Goal: Task Accomplishment & Management: Manage account settings

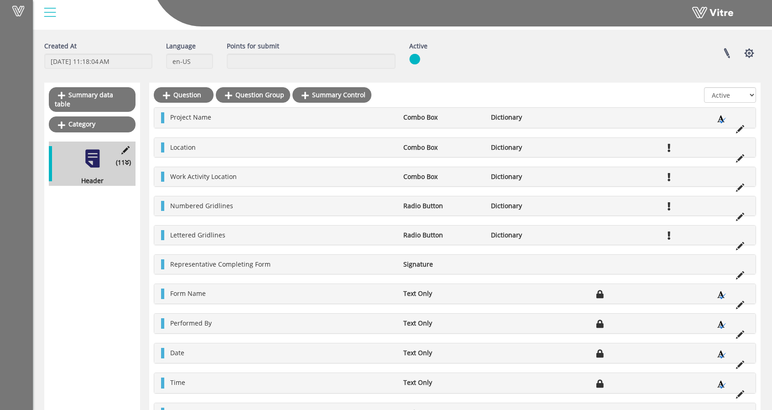
scroll to position [55, 0]
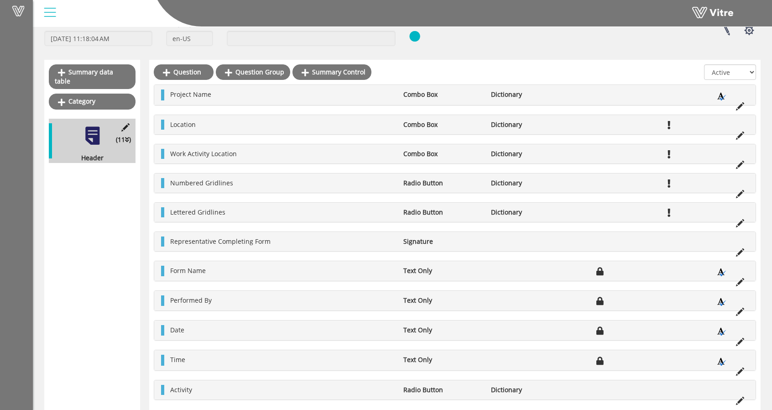
click at [363, 188] on div "Numbered Gridlines Radio Button Dictionary" at bounding box center [454, 182] width 601 height 19
drag, startPoint x: 330, startPoint y: 192, endPoint x: 224, endPoint y: 197, distance: 105.9
click at [277, 192] on div "Project Name Combo Box Dictionary Location Combo Box Dictionary Work Activity L…" at bounding box center [455, 241] width 602 height 315
click at [169, 183] on li "Numbered Gridlines" at bounding box center [282, 183] width 233 height 10
drag, startPoint x: 180, startPoint y: 181, endPoint x: 191, endPoint y: 187, distance: 12.2
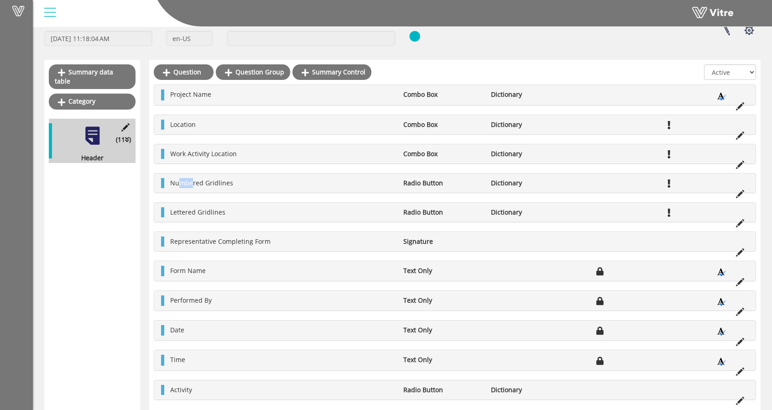
click at [191, 187] on div "Numbered Gridlines Radio Button Dictionary" at bounding box center [454, 182] width 601 height 19
drag, startPoint x: 191, startPoint y: 186, endPoint x: 190, endPoint y: 181, distance: 5.1
click at [191, 186] on li "Numbered Gridlines" at bounding box center [282, 183] width 233 height 10
click at [326, 232] on div "Representative Completing Form Signature" at bounding box center [454, 241] width 601 height 19
click at [743, 249] on icon at bounding box center [740, 252] width 8 height 8
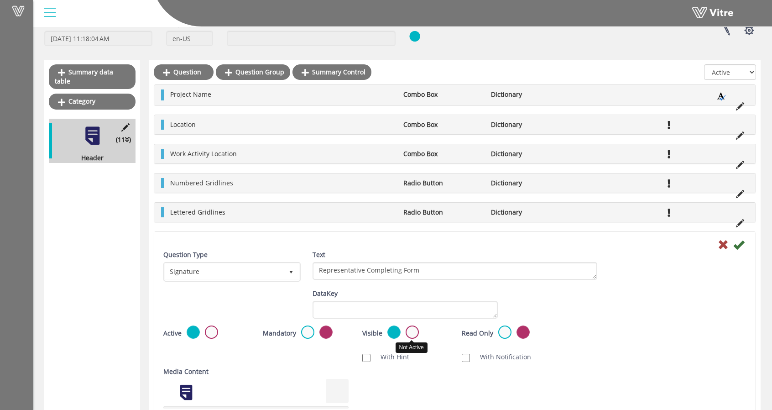
click at [410, 328] on label at bounding box center [411, 331] width 13 height 13
click at [0, 0] on input "radio" at bounding box center [0, 0] width 0 height 0
click at [738, 247] on icon at bounding box center [738, 244] width 11 height 11
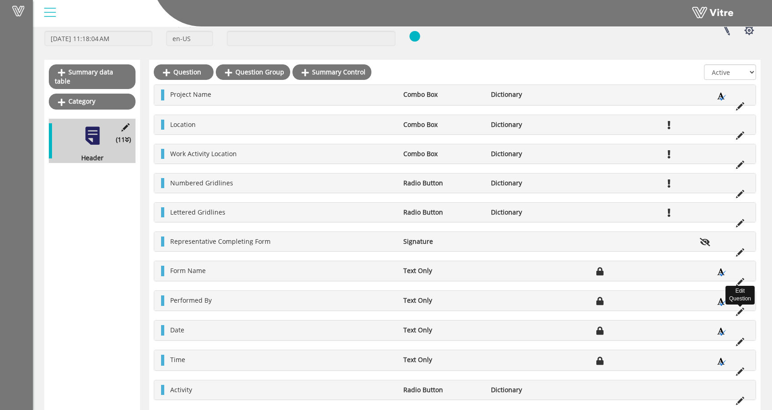
click at [743, 308] on icon at bounding box center [740, 311] width 8 height 8
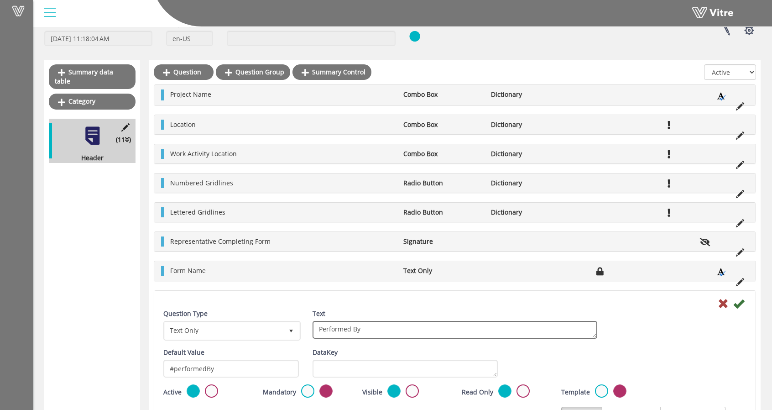
click at [343, 328] on textarea "Performed By" at bounding box center [454, 330] width 285 height 18
click at [343, 327] on textarea "Performed By" at bounding box center [454, 330] width 285 height 18
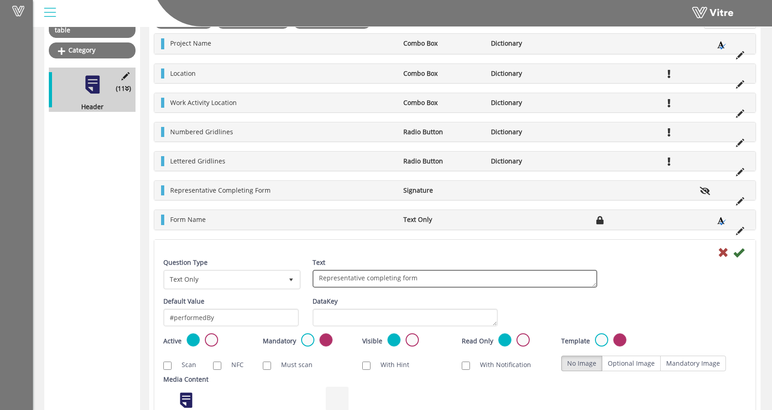
scroll to position [192, 0]
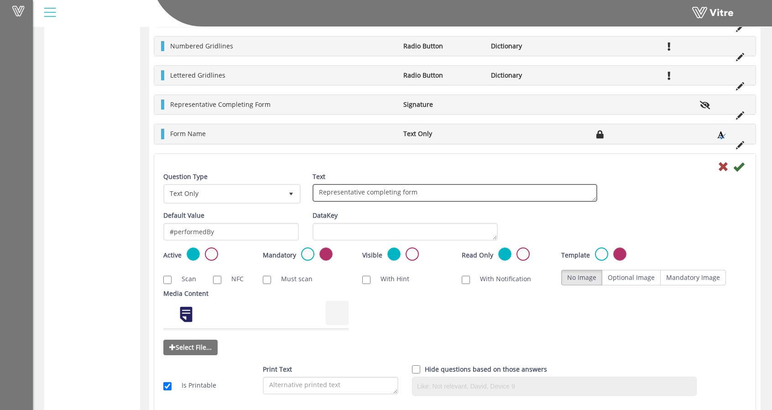
type textarea "Representative completing form"
click at [738, 163] on icon at bounding box center [738, 166] width 11 height 11
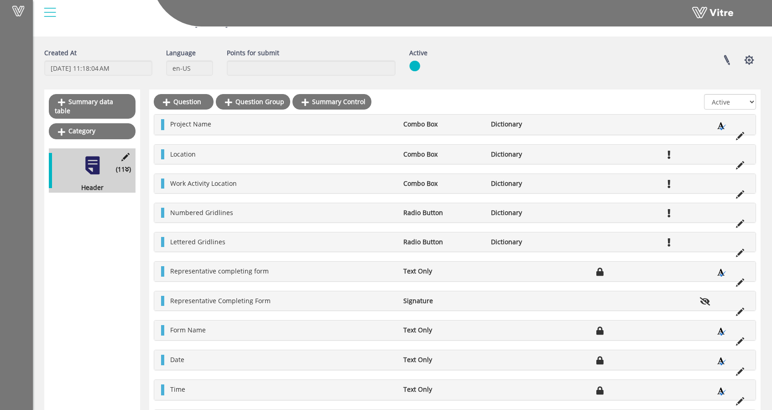
scroll to position [55, 0]
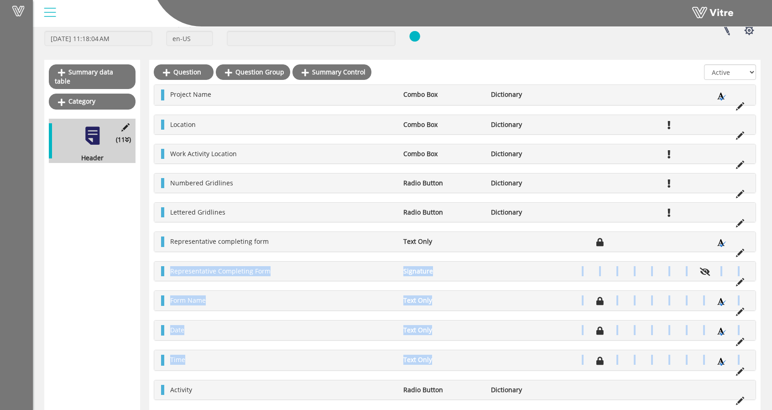
drag, startPoint x: 164, startPoint y: 269, endPoint x: 161, endPoint y: 366, distance: 97.6
click at [153, 393] on div "Question Question Group Summary Control All Active Not Active Project Name Comb…" at bounding box center [454, 236] width 611 height 353
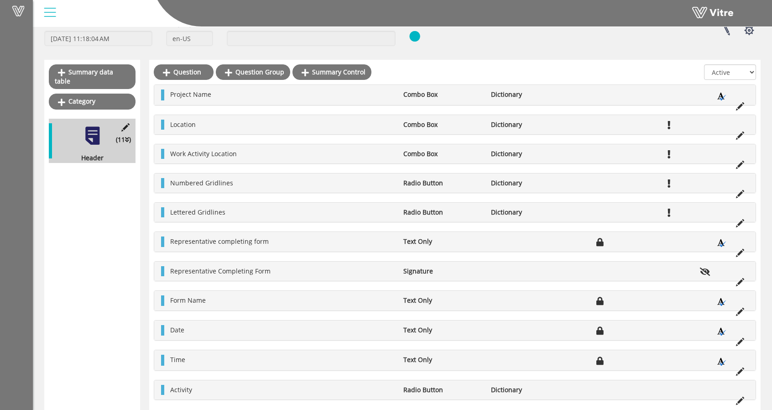
click at [160, 270] on div "Representative Completing Form Signature" at bounding box center [454, 270] width 601 height 19
drag, startPoint x: 164, startPoint y: 270, endPoint x: 162, endPoint y: 280, distance: 10.3
click at [162, 280] on div "Project Name Combo Box Dictionary Location Combo Box Dictionary Work Activity L…" at bounding box center [455, 241] width 602 height 315
click at [154, 256] on div "Project Name Combo Box Dictionary Location Combo Box Dictionary Work Activity L…" at bounding box center [455, 241] width 602 height 315
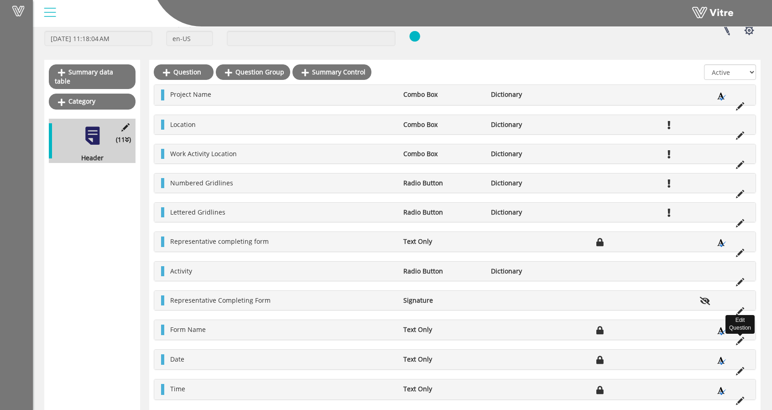
click at [739, 337] on icon at bounding box center [740, 341] width 8 height 8
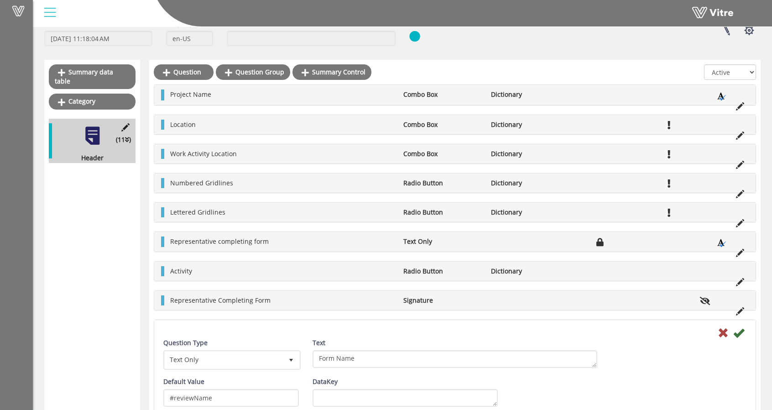
scroll to position [192, 0]
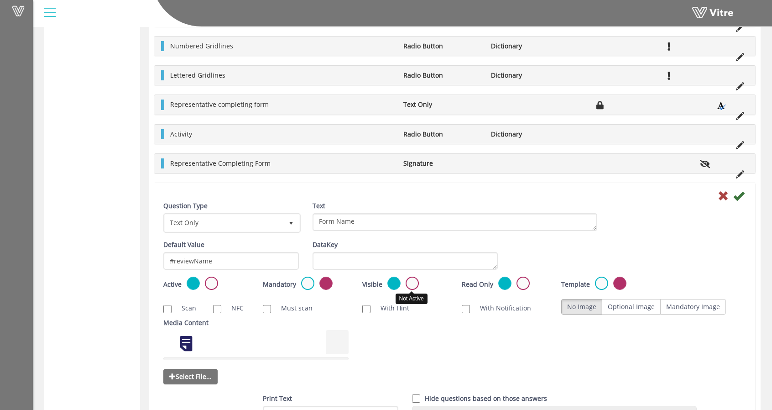
click at [414, 280] on label at bounding box center [411, 282] width 13 height 13
click at [0, 0] on input "radio" at bounding box center [0, 0] width 0 height 0
click at [738, 197] on icon at bounding box center [738, 195] width 11 height 11
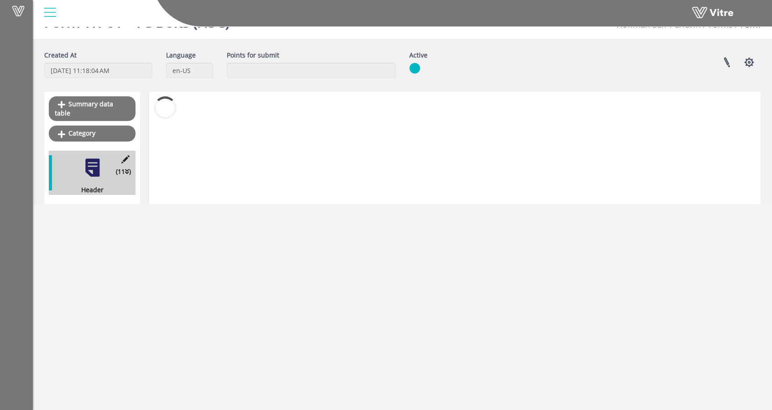
scroll to position [55, 0]
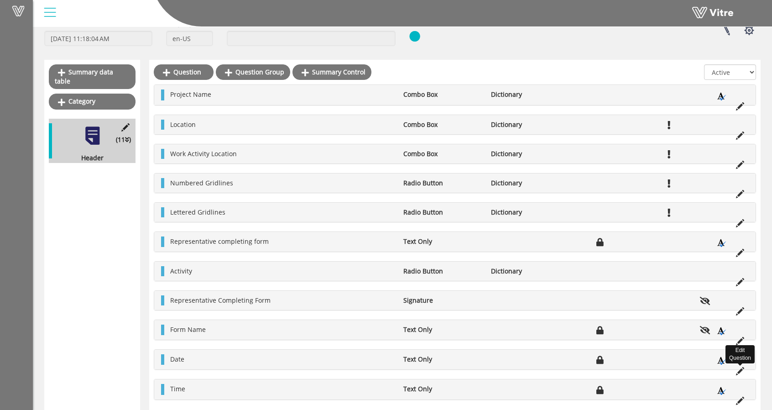
click at [742, 369] on icon at bounding box center [740, 371] width 8 height 8
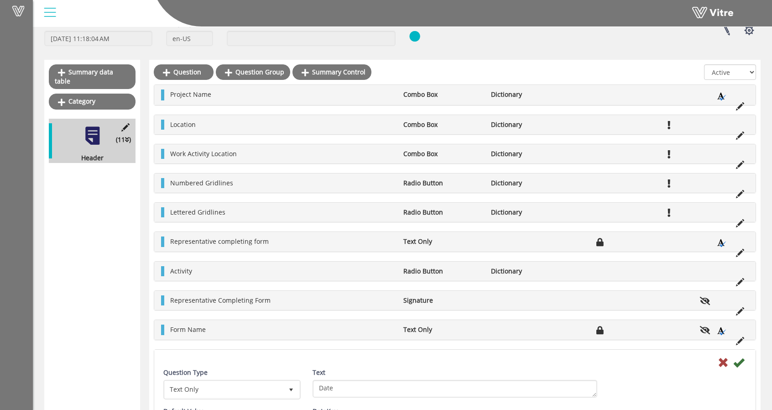
scroll to position [192, 0]
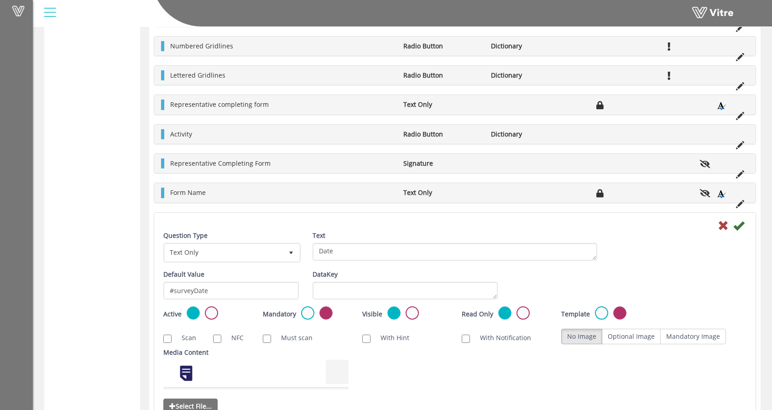
click at [738, 365] on div "Date Text Only Edit Question Question Type Text Only 5 Text Date Default Value …" at bounding box center [455, 343] width 602 height 263
click at [409, 306] on label at bounding box center [411, 312] width 13 height 13
click at [0, 0] on input "radio" at bounding box center [0, 0] width 0 height 0
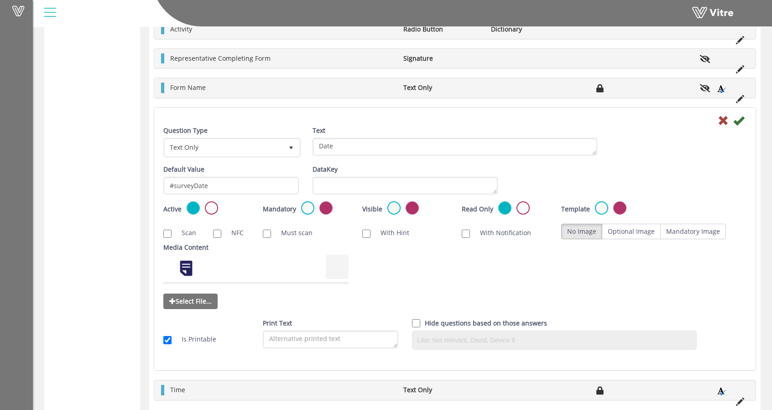
scroll to position [296, 0]
click at [741, 118] on icon at bounding box center [738, 120] width 11 height 11
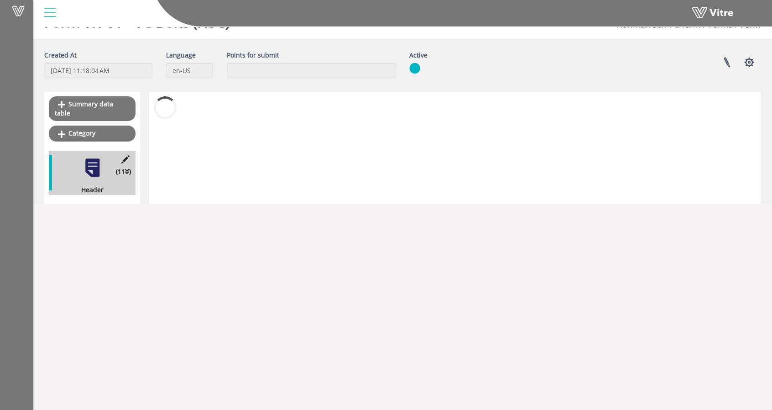
scroll to position [55, 0]
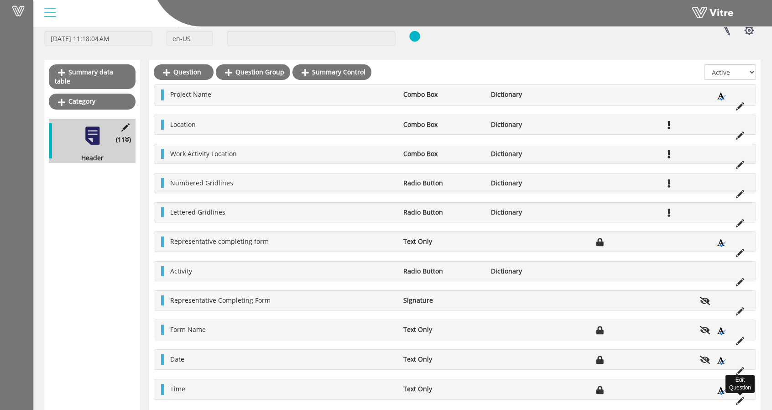
click at [743, 396] on icon at bounding box center [740, 400] width 8 height 8
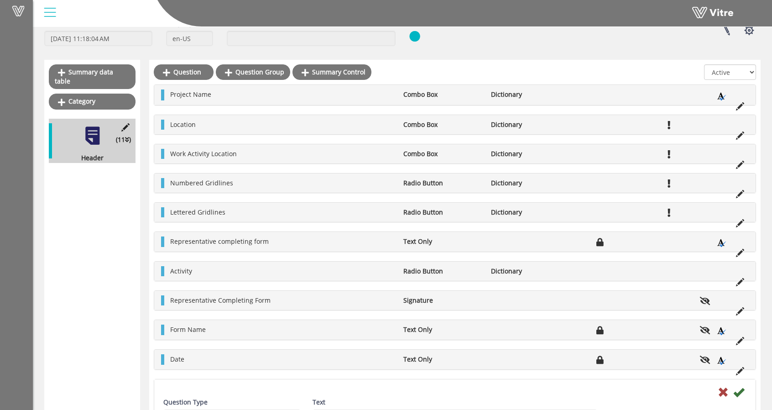
scroll to position [296, 0]
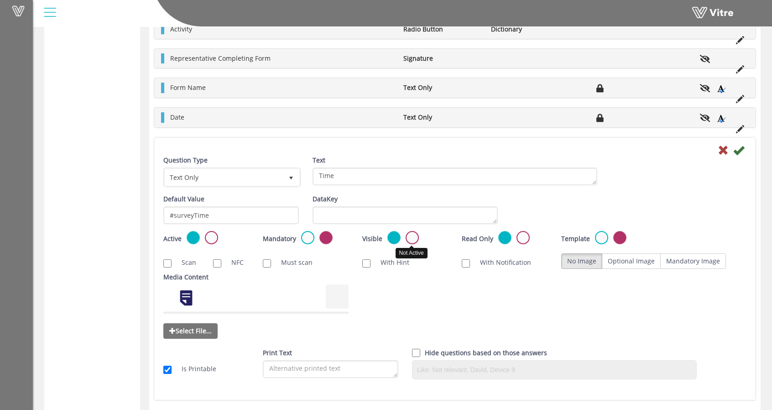
click at [412, 234] on label at bounding box center [411, 237] width 13 height 13
click at [0, 0] on input "radio" at bounding box center [0, 0] width 0 height 0
click at [738, 145] on icon at bounding box center [738, 150] width 11 height 11
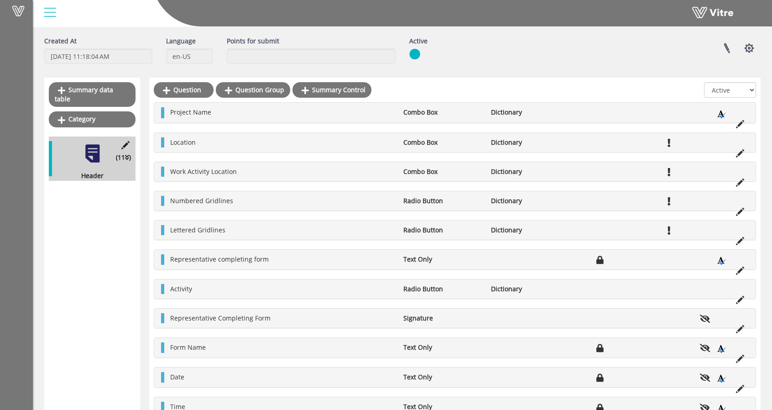
scroll to position [55, 0]
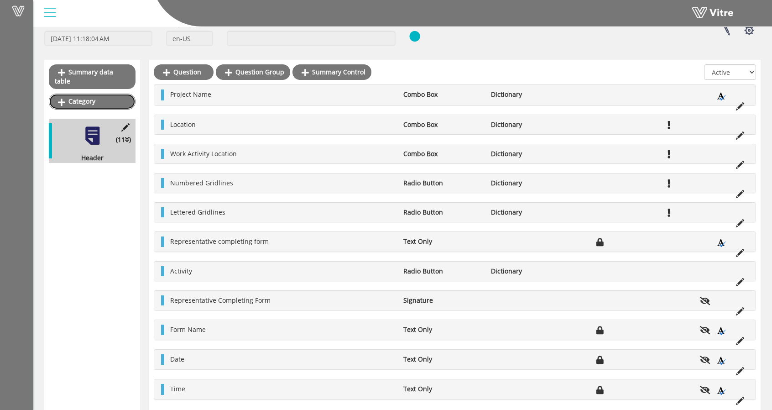
click at [78, 93] on link "Category" at bounding box center [92, 101] width 87 height 16
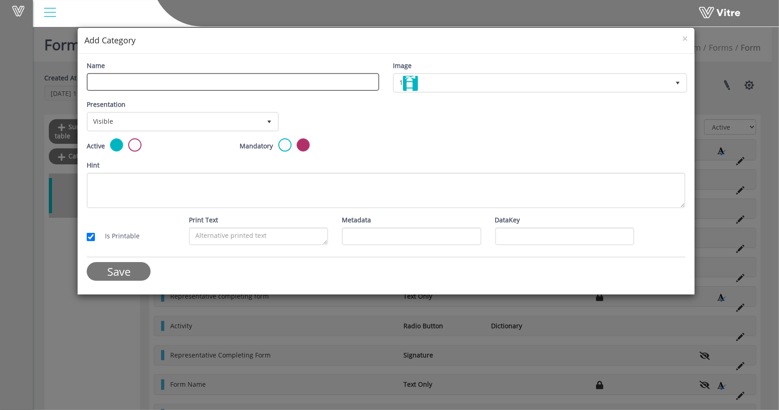
click at [151, 90] on div "Name" at bounding box center [233, 79] width 306 height 37
type input "Body"
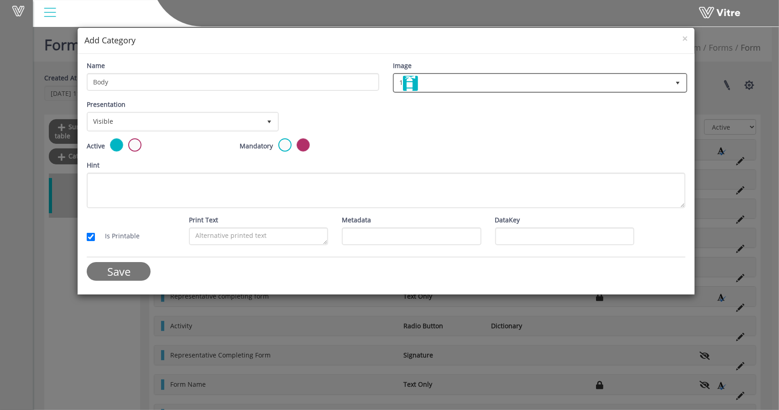
click at [451, 88] on span "1" at bounding box center [531, 82] width 275 height 16
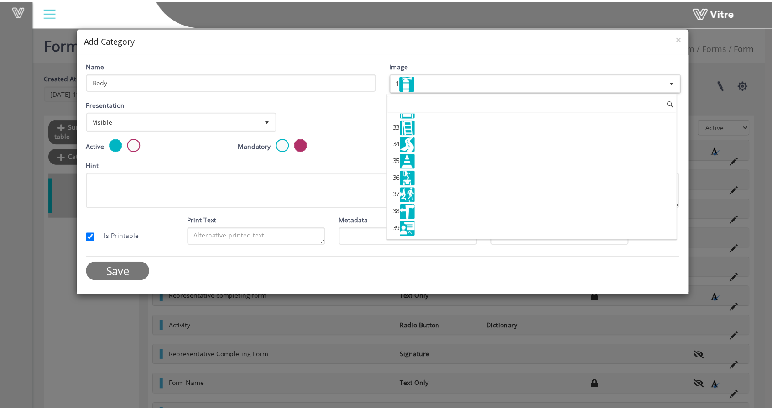
scroll to position [547, 0]
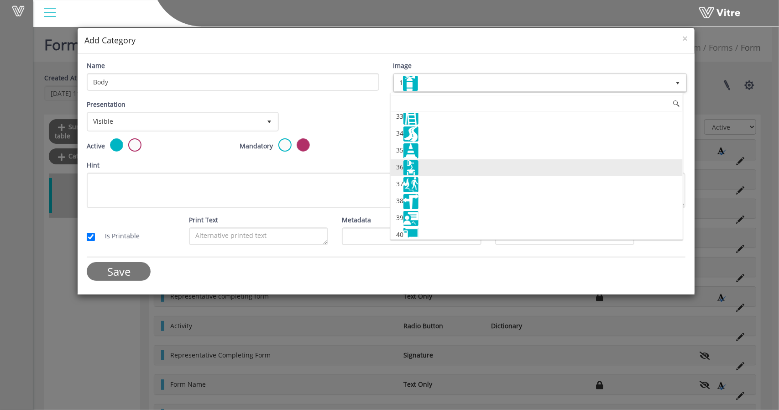
click at [439, 159] on li "36" at bounding box center [536, 167] width 292 height 17
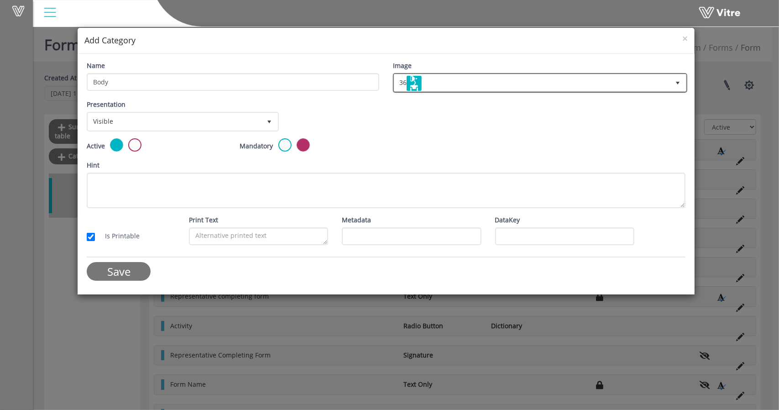
click at [451, 90] on span "36 36" at bounding box center [540, 83] width 294 height 20
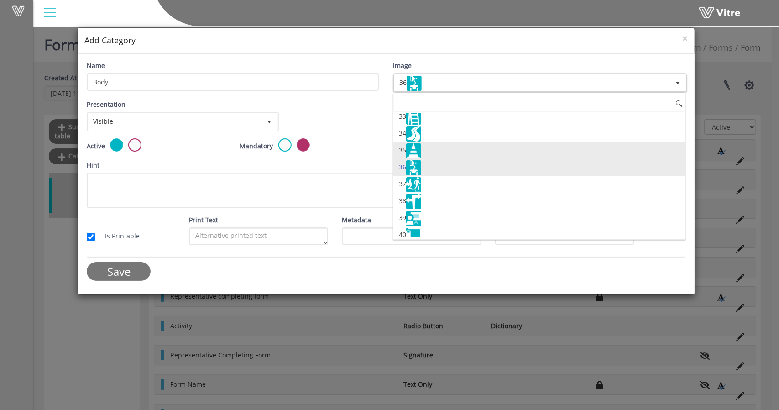
click at [449, 142] on li "35" at bounding box center [539, 150] width 292 height 17
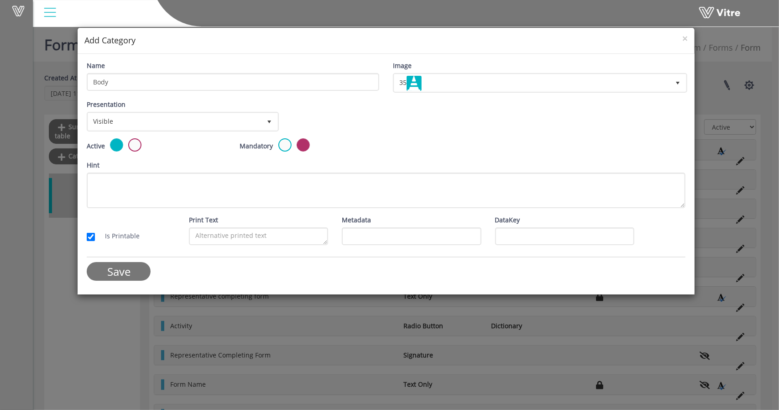
click at [106, 272] on input "Save" at bounding box center [119, 271] width 64 height 19
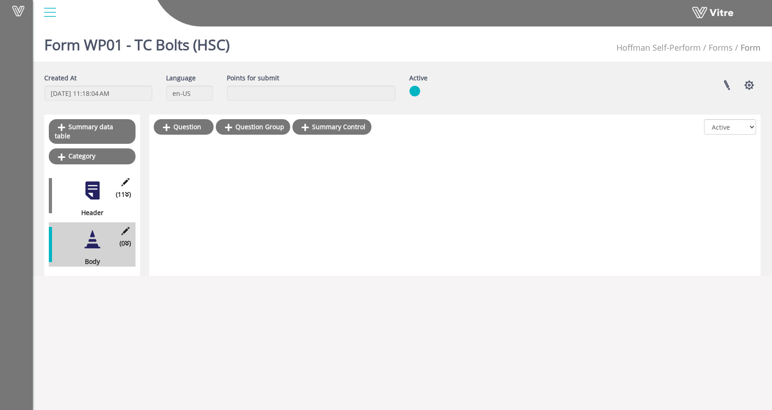
click at [100, 183] on div at bounding box center [92, 190] width 21 height 21
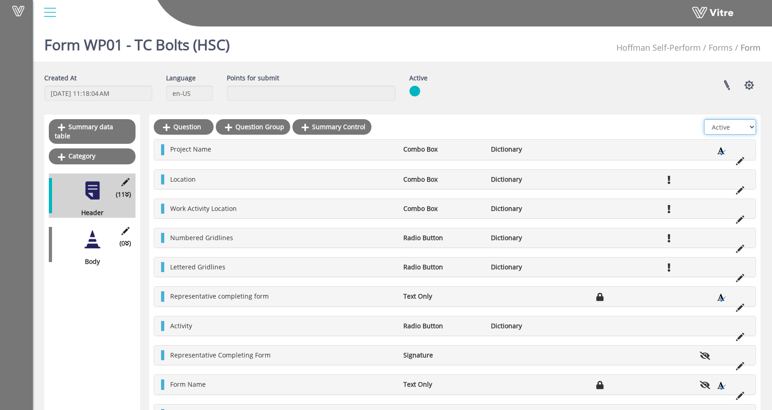
click at [734, 128] on select "All Active Not Active" at bounding box center [730, 127] width 52 height 16
click at [705, 119] on select "All Active Not Active" at bounding box center [730, 127] width 52 height 16
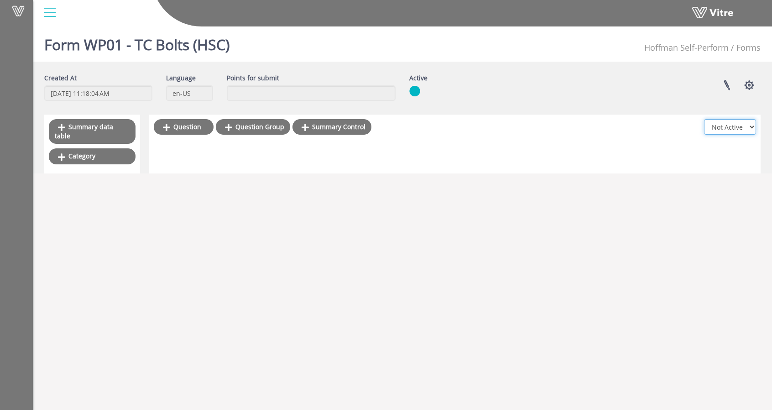
click at [726, 133] on select "All Active Not Active" at bounding box center [730, 127] width 52 height 16
select select "1"
click at [705, 119] on select "All Active Not Active" at bounding box center [730, 127] width 52 height 16
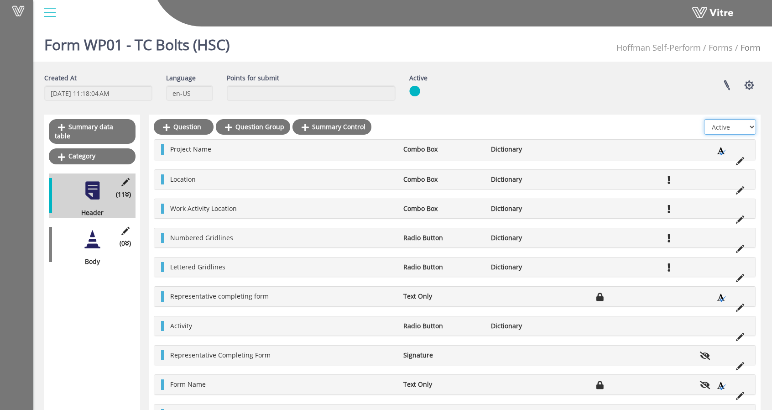
click at [732, 130] on select "All Active Not Active" at bounding box center [730, 127] width 52 height 16
click at [534, 104] on div "Created At 8/25/2025 11:18:04 AM Language en-US Points for submit Active Linked…" at bounding box center [402, 90] width 730 height 35
click at [110, 242] on div "(0 ) Body" at bounding box center [92, 244] width 87 height 44
click at [92, 237] on div at bounding box center [92, 239] width 21 height 21
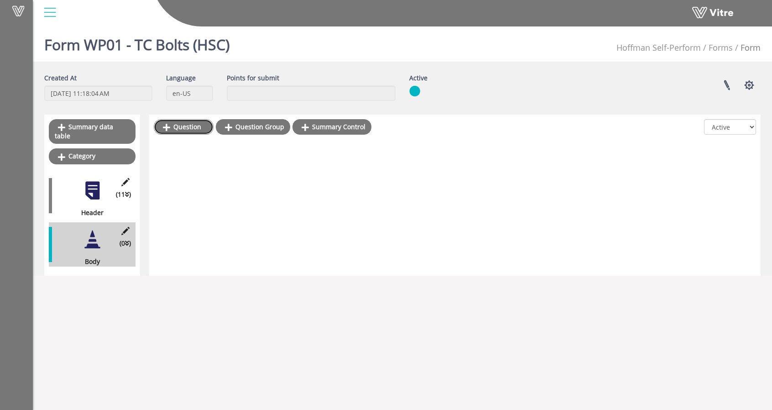
click at [194, 126] on link "Question" at bounding box center [184, 127] width 60 height 16
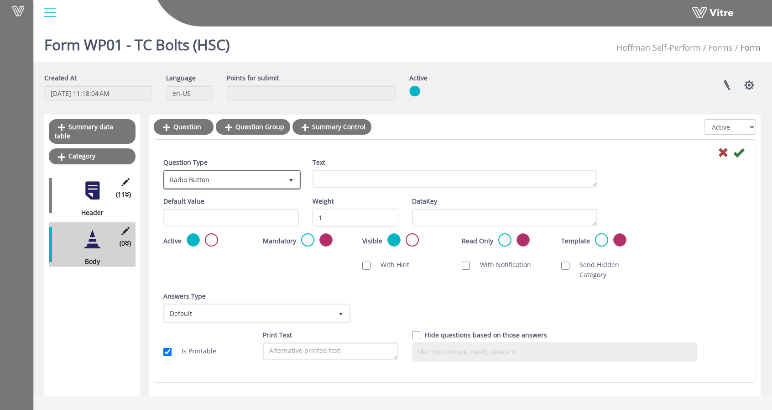
click at [224, 185] on span "Radio Button" at bounding box center [224, 179] width 118 height 16
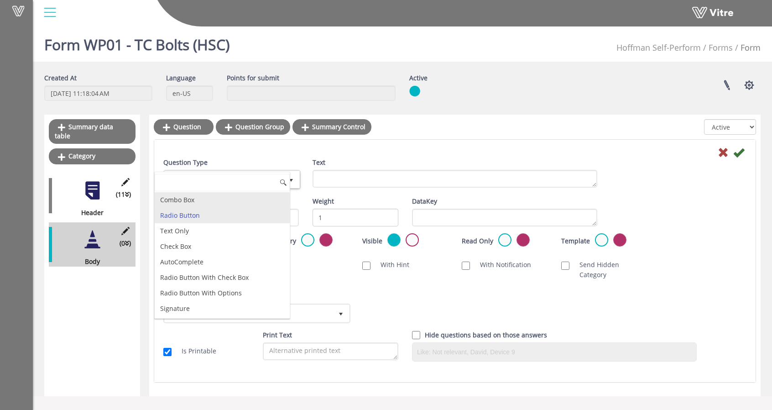
click at [216, 202] on li "Combo Box" at bounding box center [222, 200] width 135 height 16
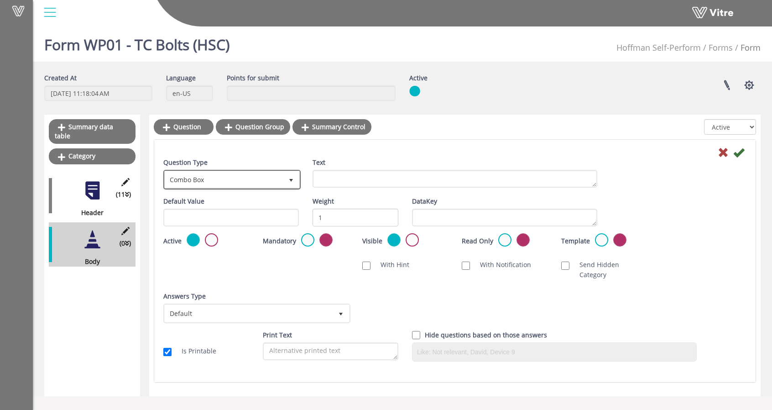
click at [263, 181] on span "Combo Box" at bounding box center [224, 179] width 118 height 16
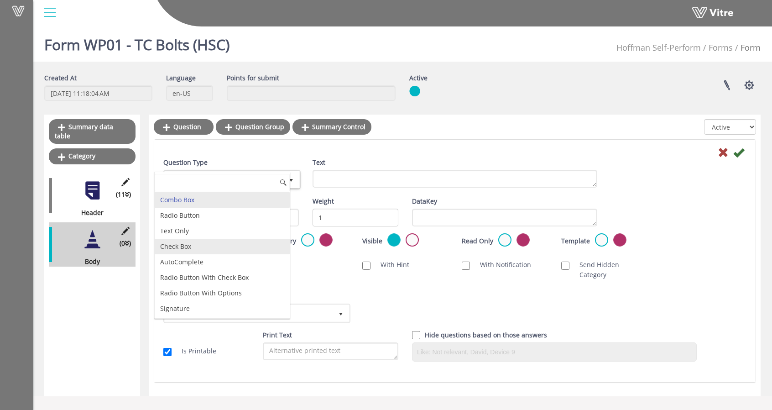
click at [217, 244] on li "Check Box" at bounding box center [222, 247] width 135 height 16
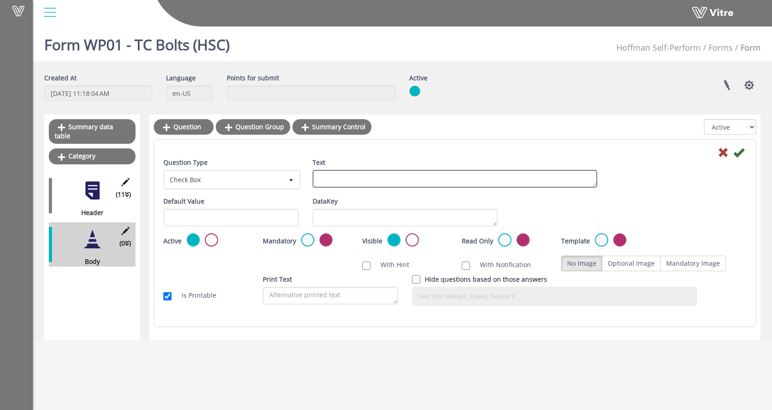
click at [352, 177] on textarea "Text" at bounding box center [454, 179] width 285 height 18
type textarea "Type of Inspection"
click at [396, 141] on div "Question Type Check Box 9 Text Type of Inspection Default Value Weight DataKey …" at bounding box center [454, 233] width 601 height 187
click at [225, 222] on input "text" at bounding box center [230, 217] width 135 height 18
click at [350, 219] on textarea "DataKey" at bounding box center [404, 217] width 185 height 18
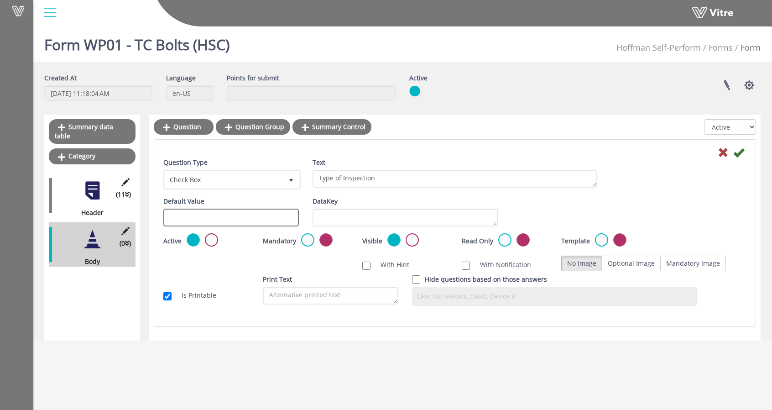
click at [250, 211] on input "text" at bounding box center [230, 217] width 135 height 18
click at [255, 183] on span "Check Box" at bounding box center [224, 179] width 118 height 16
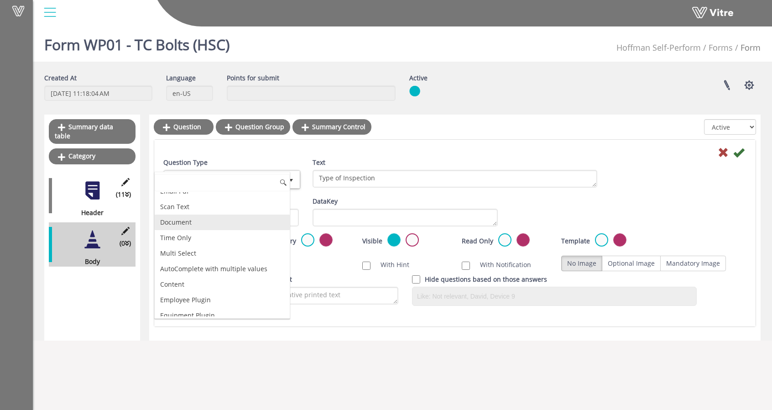
scroll to position [271, 0]
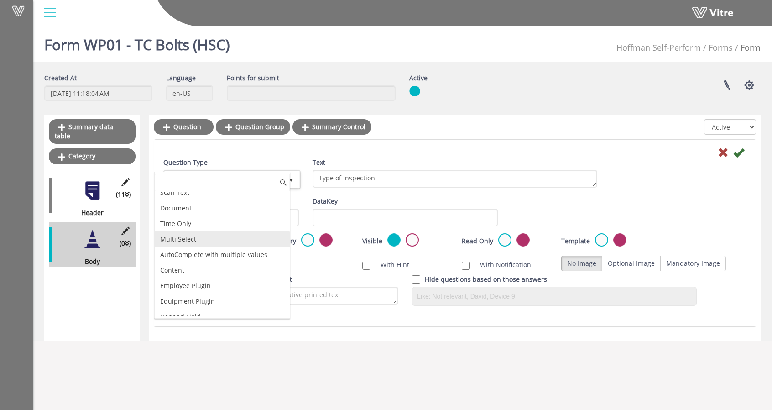
click at [190, 232] on li "Multi Select" at bounding box center [222, 239] width 135 height 16
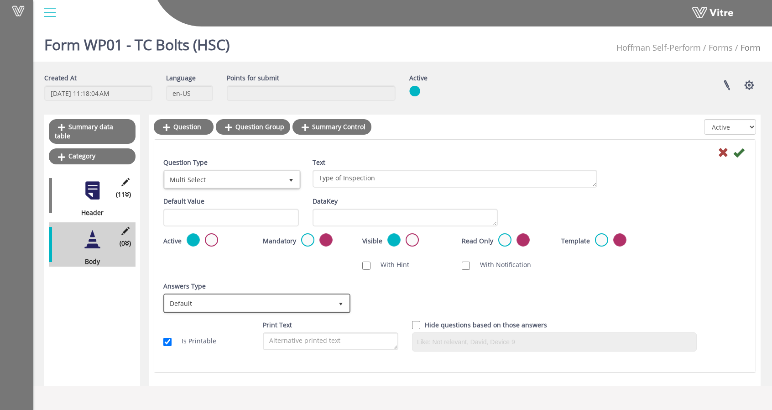
click at [278, 302] on span "Default" at bounding box center [249, 303] width 168 height 16
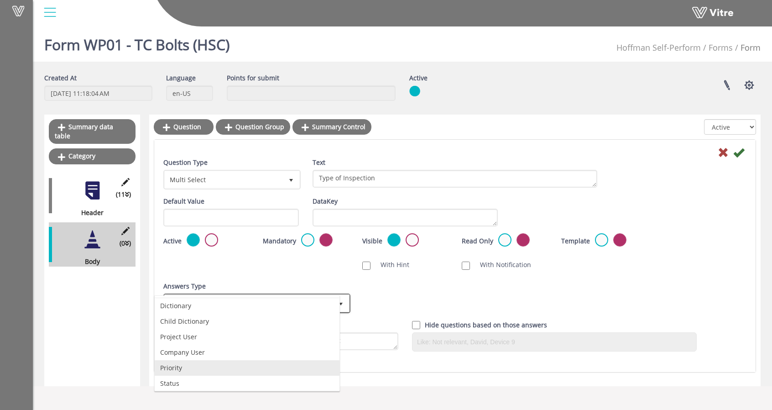
scroll to position [0, 0]
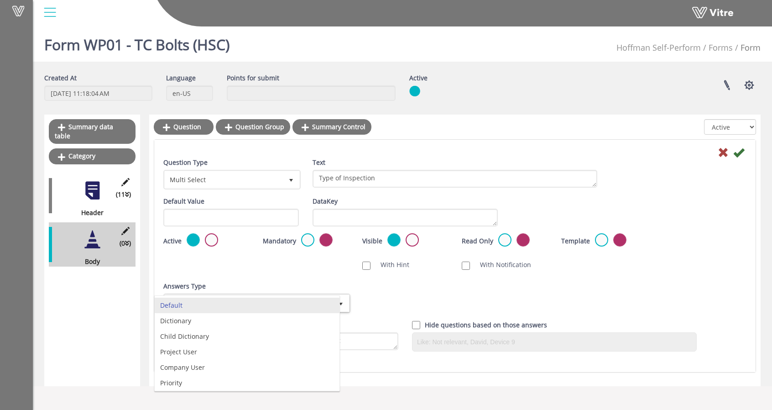
click at [266, 281] on div "Answers Type Default 0" at bounding box center [255, 297] width 185 height 32
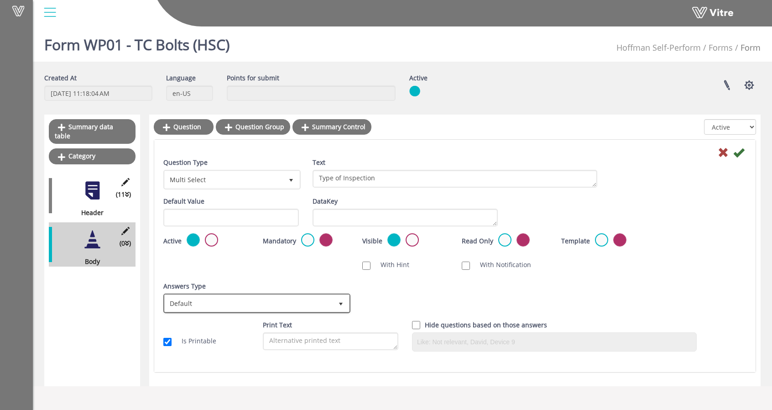
click at [265, 298] on span "Default" at bounding box center [249, 303] width 168 height 16
click at [264, 302] on span "Default" at bounding box center [249, 303] width 168 height 16
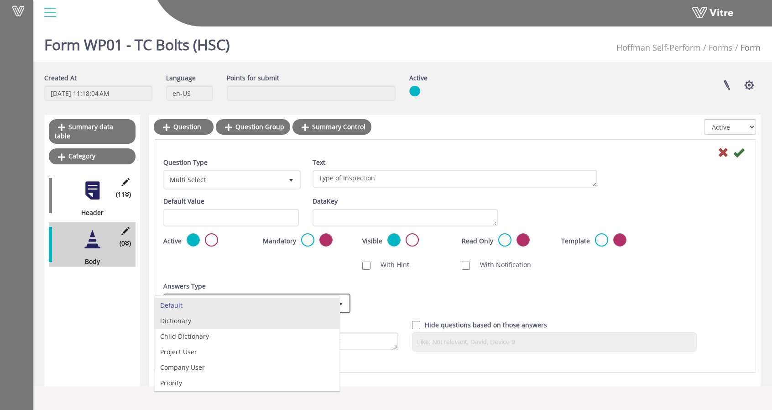
click at [239, 315] on li "Dictionary" at bounding box center [247, 321] width 185 height 16
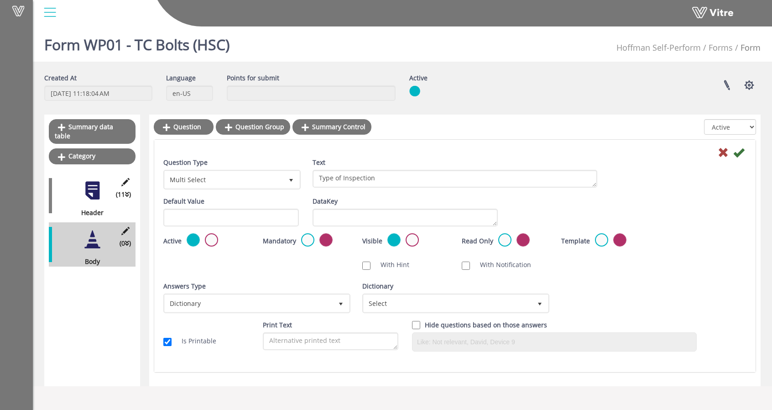
click at [237, 275] on div "Question Type Multi Select 32 Text Type of Inspection Default Value Weight Data…" at bounding box center [454, 257] width 583 height 201
click at [93, 180] on div at bounding box center [92, 190] width 21 height 21
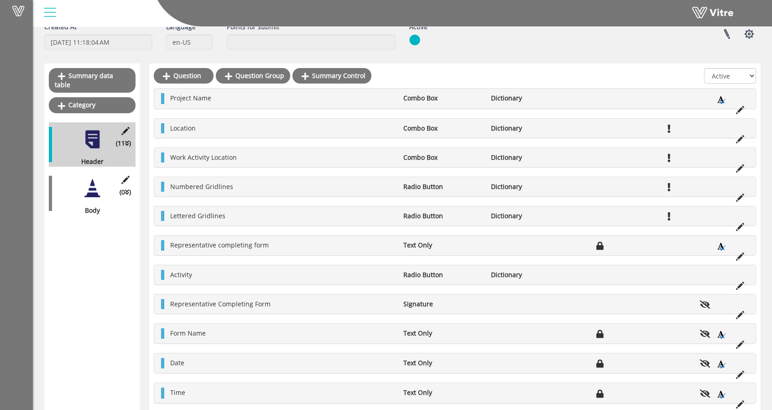
scroll to position [55, 0]
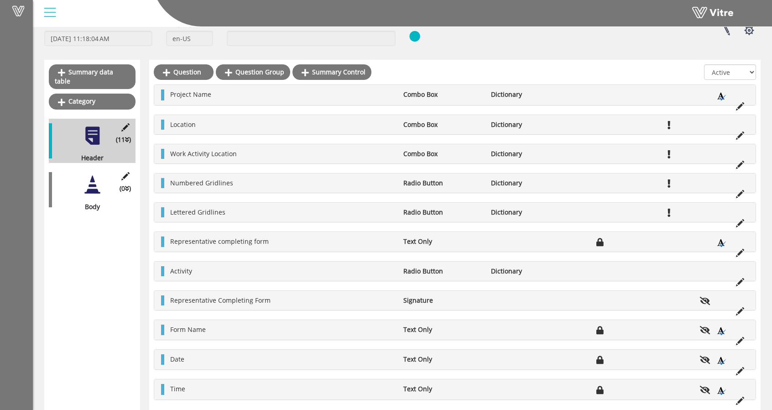
click at [104, 183] on div "(0 ) Body" at bounding box center [92, 189] width 87 height 44
click at [78, 183] on div "(0 ) Body" at bounding box center [92, 189] width 87 height 44
click at [93, 183] on div at bounding box center [92, 184] width 21 height 21
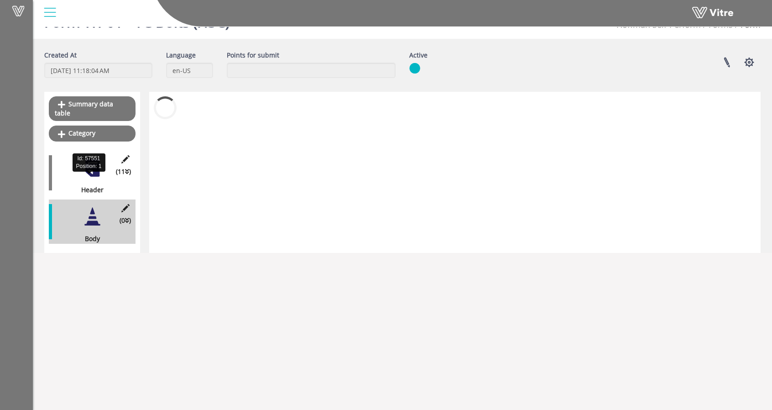
scroll to position [23, 0]
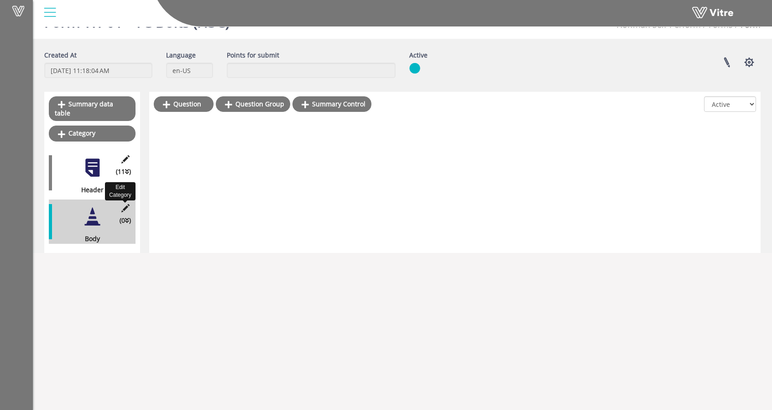
click at [128, 204] on icon at bounding box center [124, 208] width 11 height 8
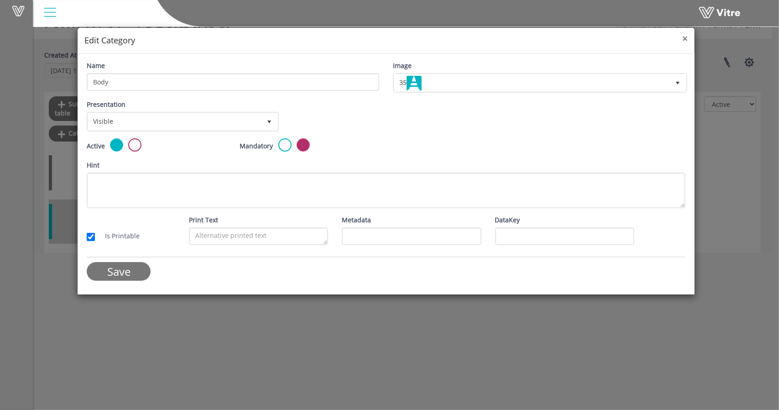
click at [685, 37] on span "×" at bounding box center [684, 38] width 5 height 13
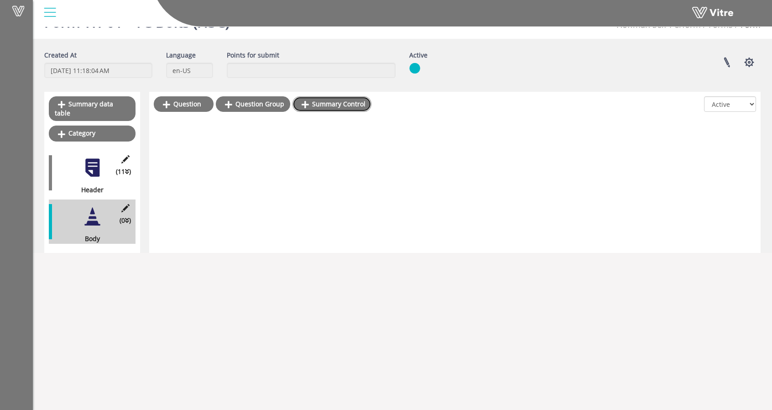
click at [325, 106] on link "Summary Control" at bounding box center [331, 104] width 79 height 16
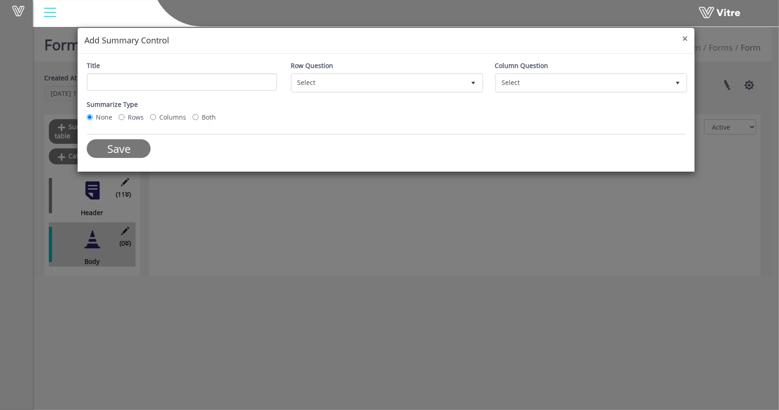
click at [682, 36] on span "×" at bounding box center [684, 38] width 5 height 13
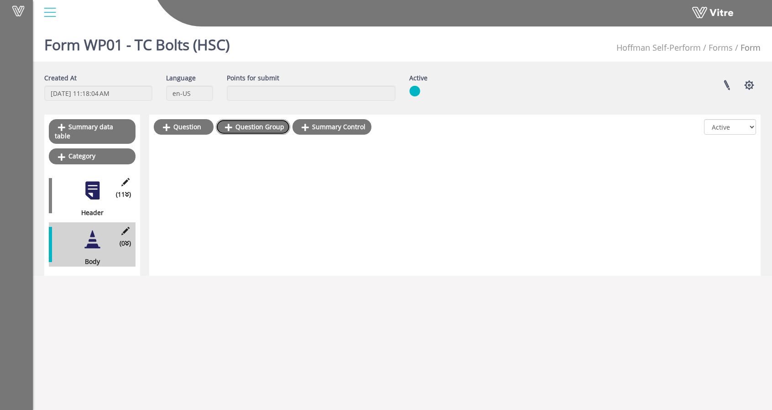
click at [230, 132] on link "Question Group" at bounding box center [253, 127] width 74 height 16
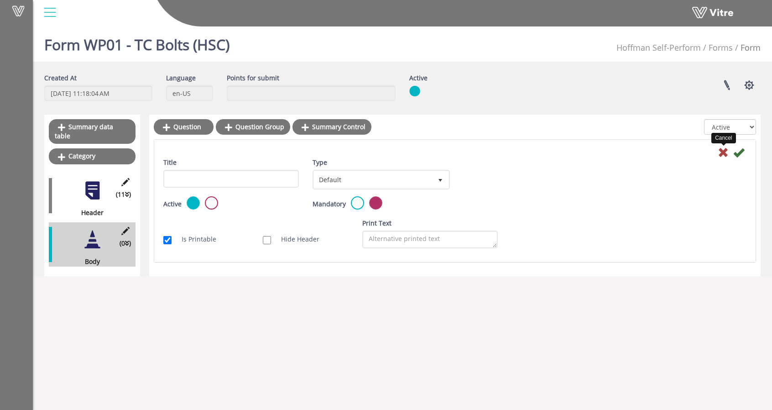
click at [724, 153] on icon at bounding box center [722, 152] width 11 height 11
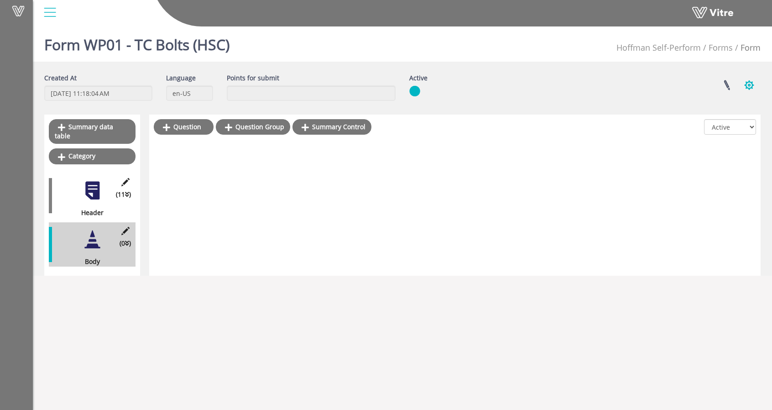
click at [749, 89] on button "button" at bounding box center [749, 85] width 23 height 24
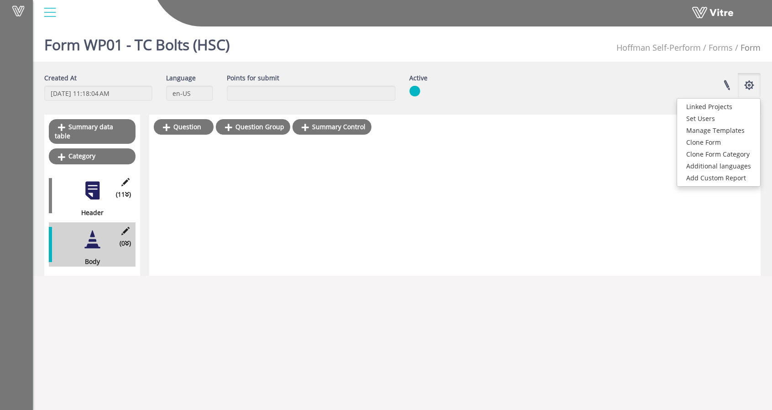
click at [80, 187] on div "(11 ) Header" at bounding box center [92, 195] width 87 height 44
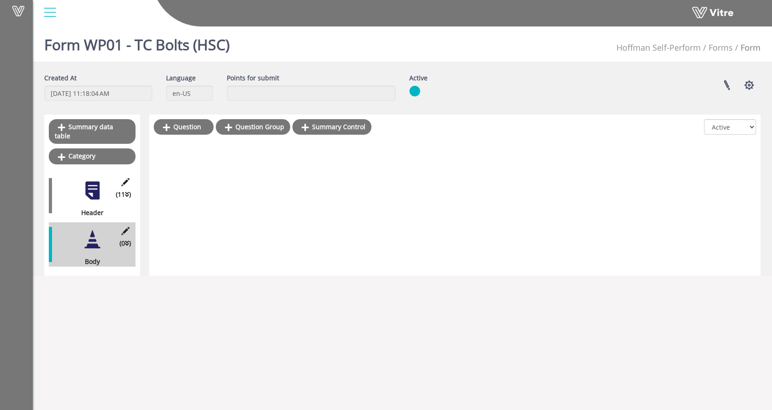
click at [80, 187] on div "(11 ) Header" at bounding box center [92, 195] width 87 height 44
click at [752, 88] on button "button" at bounding box center [749, 85] width 23 height 24
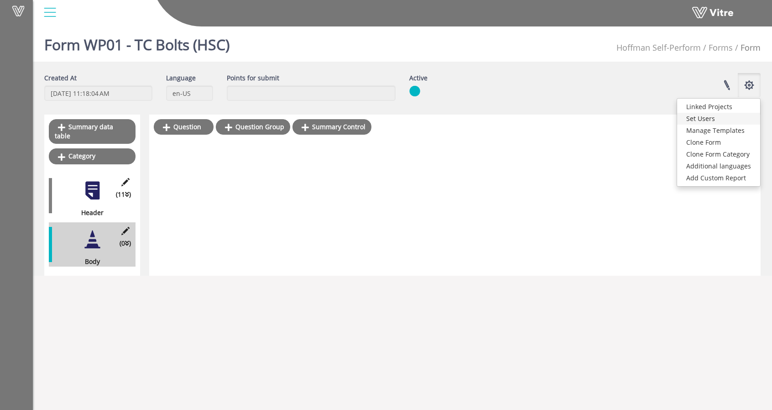
click at [731, 115] on link "Set Users" at bounding box center [718, 119] width 83 height 12
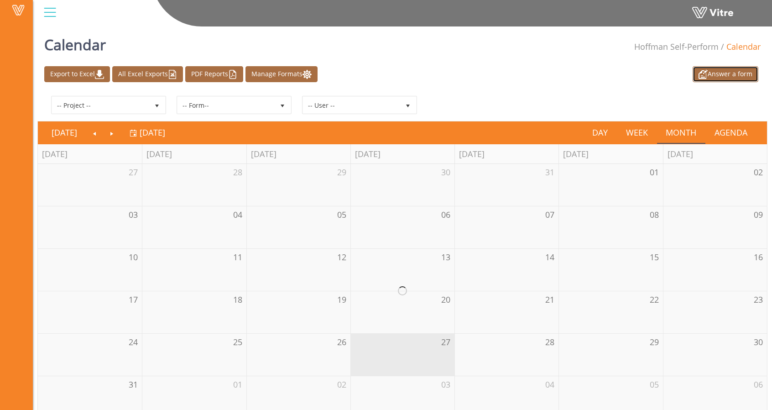
click at [709, 72] on link "Answer a form" at bounding box center [725, 74] width 66 height 16
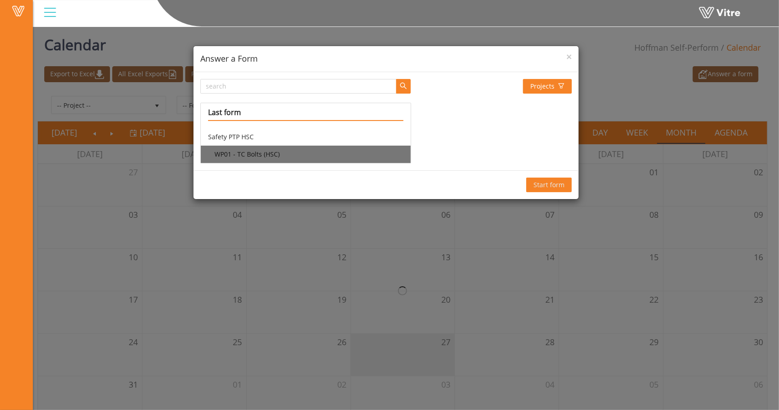
click at [284, 156] on li "WP01 - TC Bolts (HSC)" at bounding box center [306, 153] width 210 height 17
click at [536, 182] on span "Start form" at bounding box center [548, 185] width 31 height 10
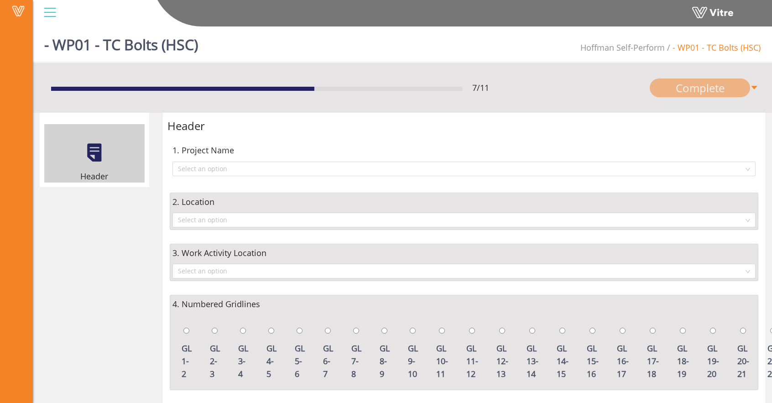
scroll to position [46, 0]
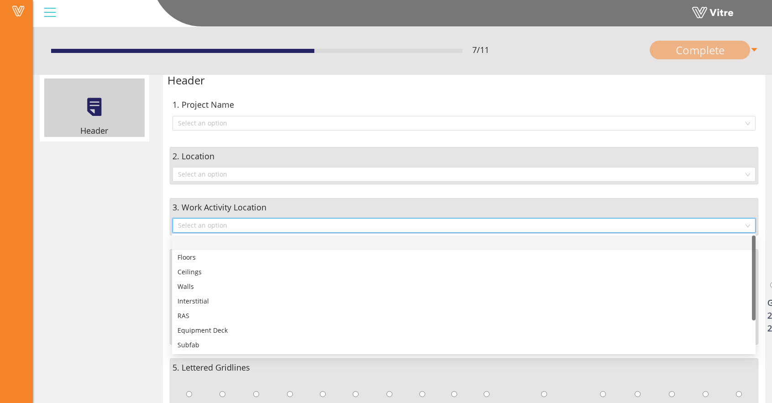
click at [234, 223] on input "search" at bounding box center [461, 225] width 566 height 14
click at [255, 203] on span "3. Work Activity Location" at bounding box center [219, 207] width 94 height 13
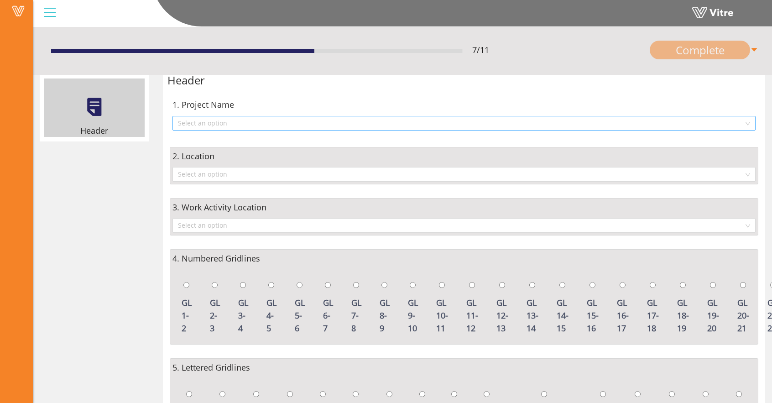
click at [243, 124] on input "search" at bounding box center [461, 123] width 566 height 14
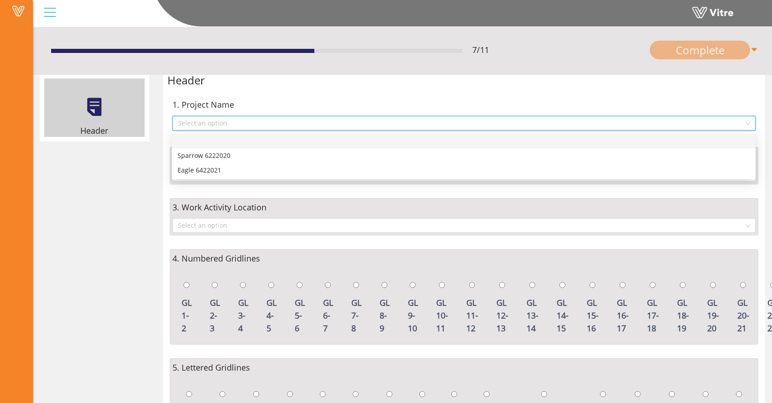
click at [243, 124] on input "search" at bounding box center [461, 123] width 566 height 14
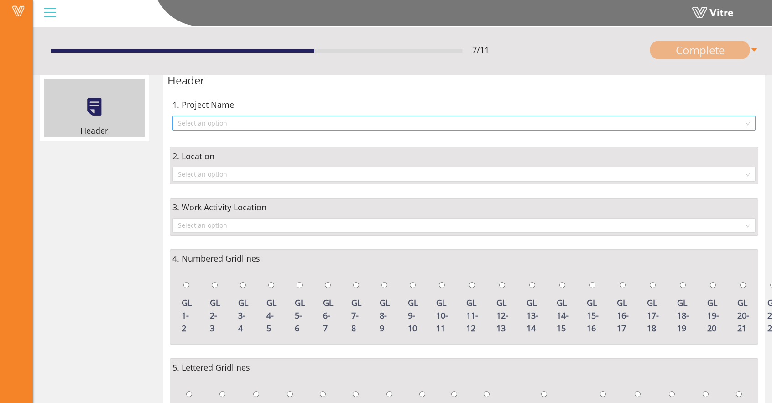
click at [195, 129] on input "search" at bounding box center [461, 123] width 566 height 14
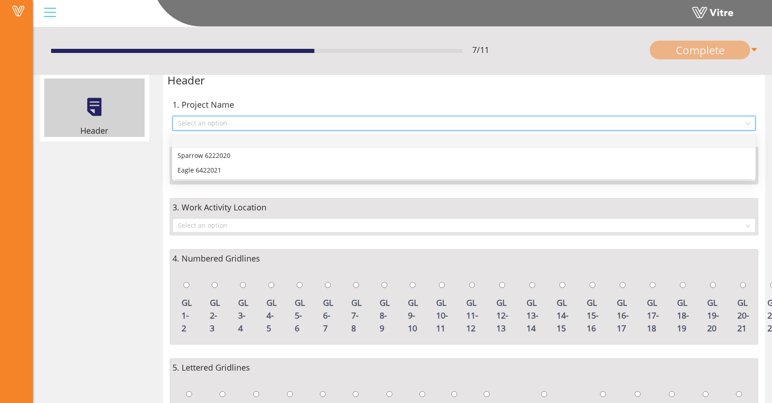
click at [252, 105] on div "1. Project Name" at bounding box center [463, 104] width 583 height 13
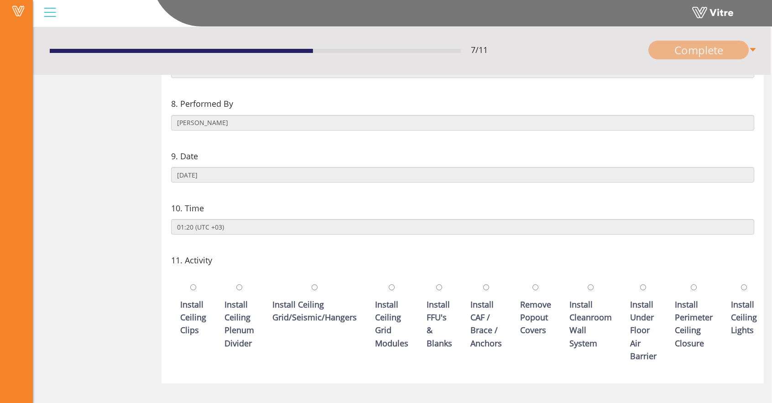
scroll to position [531, 0]
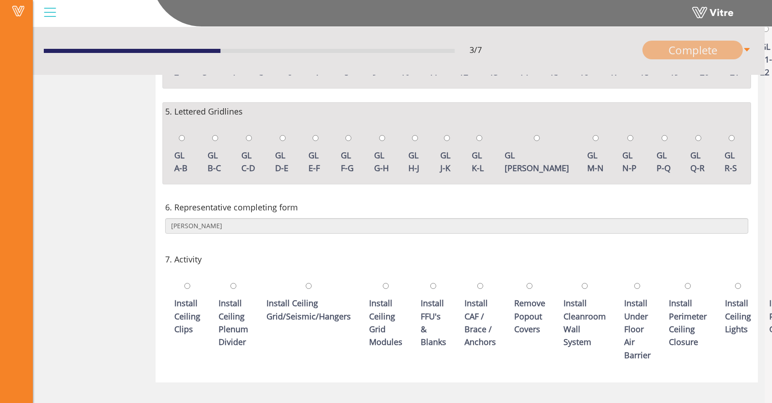
scroll to position [301, 0]
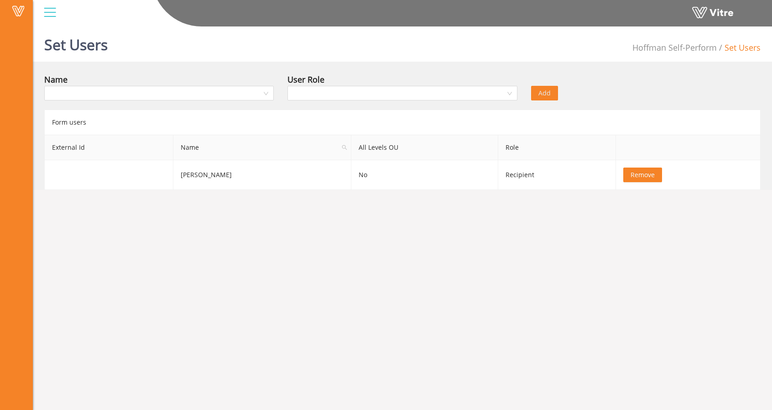
click at [192, 101] on div "Name" at bounding box center [158, 89] width 243 height 32
click at [193, 95] on input "search" at bounding box center [156, 93] width 212 height 14
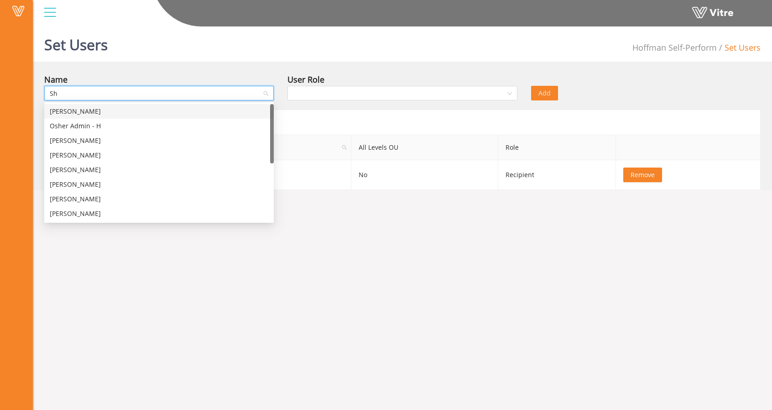
type input "Shu"
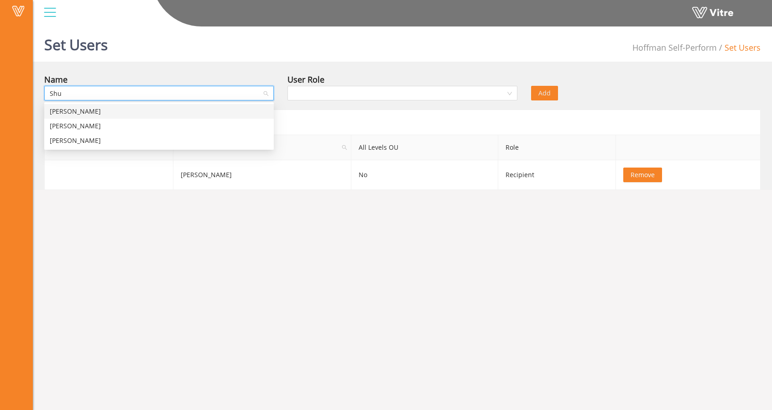
click at [143, 110] on div "Shubha Sharma" at bounding box center [159, 111] width 218 height 10
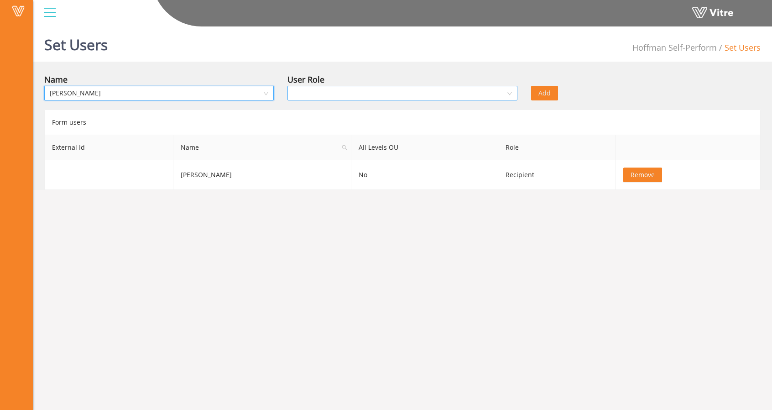
click at [387, 92] on input "search" at bounding box center [399, 93] width 212 height 14
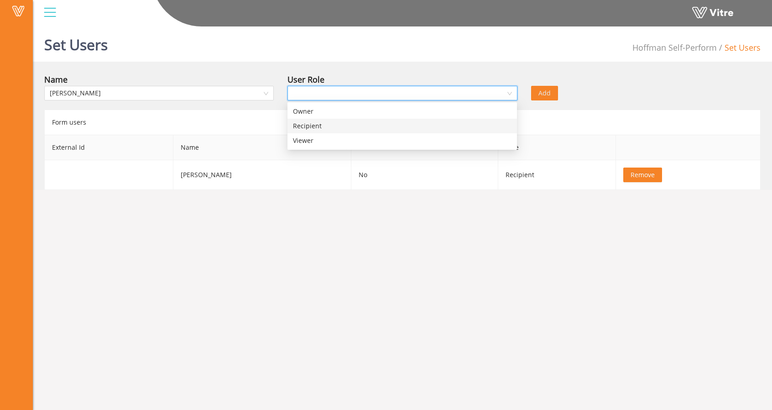
click at [339, 130] on div "Recipient" at bounding box center [402, 126] width 218 height 10
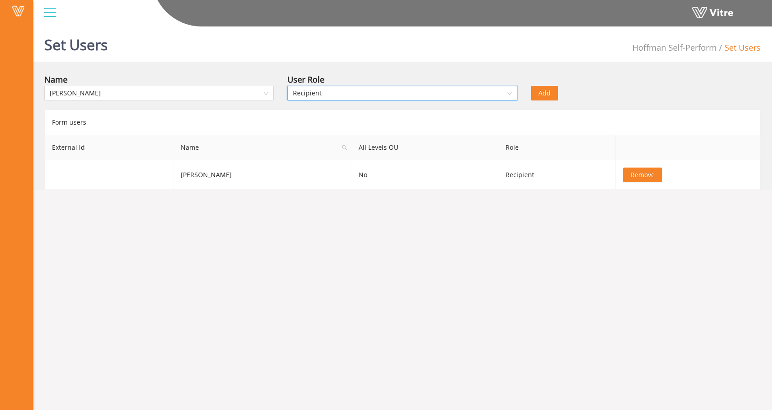
click at [452, 93] on span "Recipient" at bounding box center [402, 93] width 218 height 14
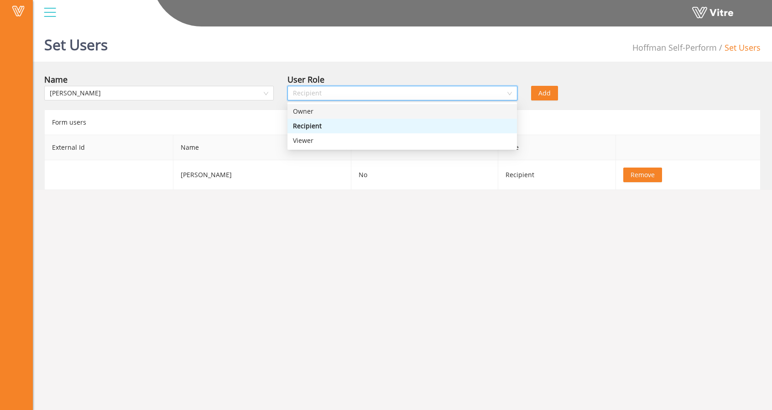
click at [388, 114] on div "Owner" at bounding box center [402, 111] width 218 height 10
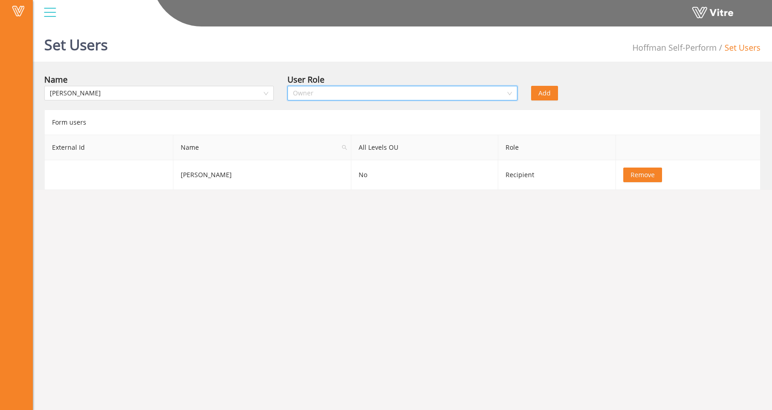
click at [389, 94] on span "Owner" at bounding box center [402, 93] width 218 height 14
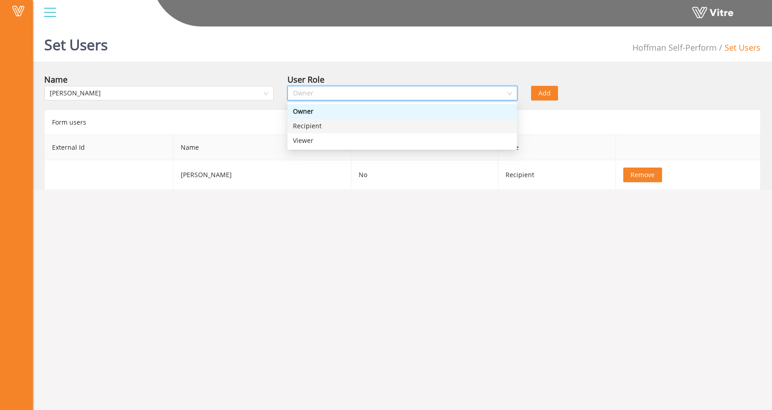
click at [379, 123] on div "Recipient" at bounding box center [402, 126] width 218 height 10
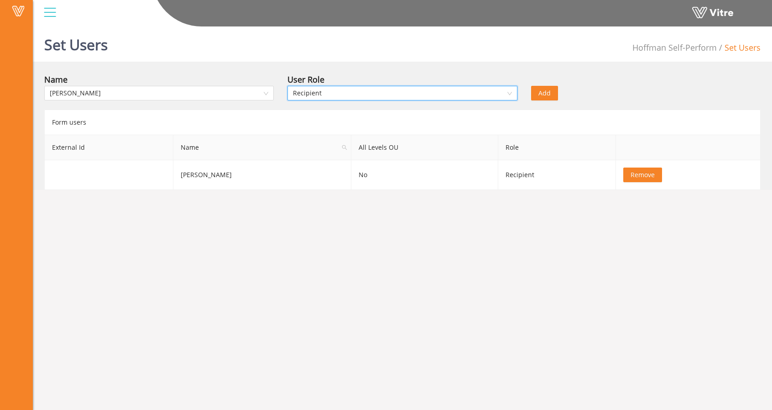
click at [542, 91] on span "Add" at bounding box center [544, 93] width 12 height 10
